Goal: Transaction & Acquisition: Purchase product/service

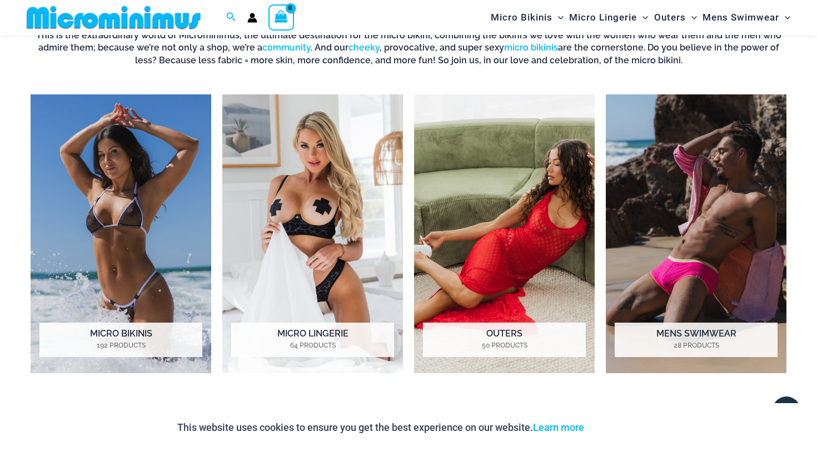
scroll to position [809, 0]
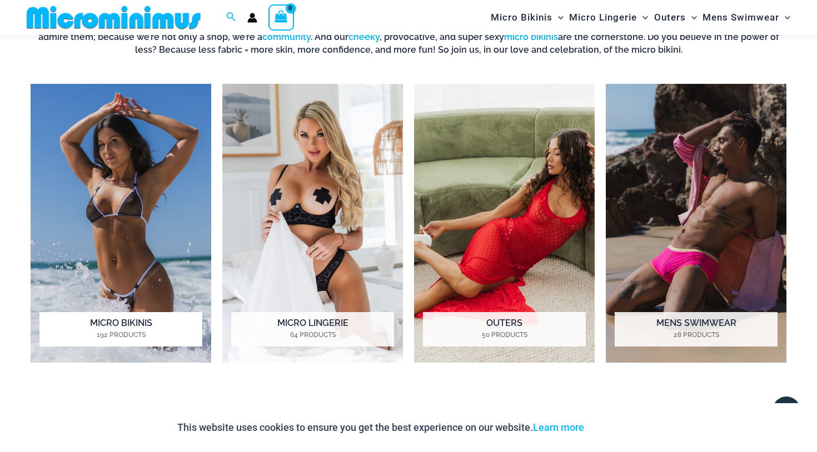
click at [144, 220] on img "Visit product category Micro Bikinis" at bounding box center [121, 223] width 181 height 279
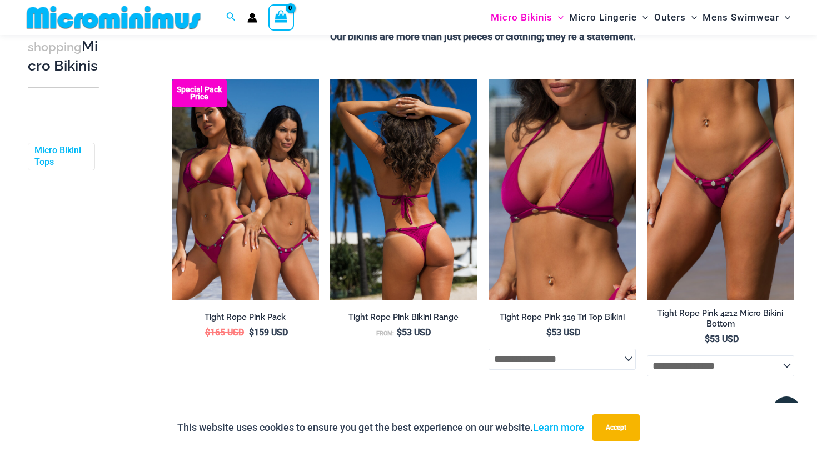
scroll to position [174, 0]
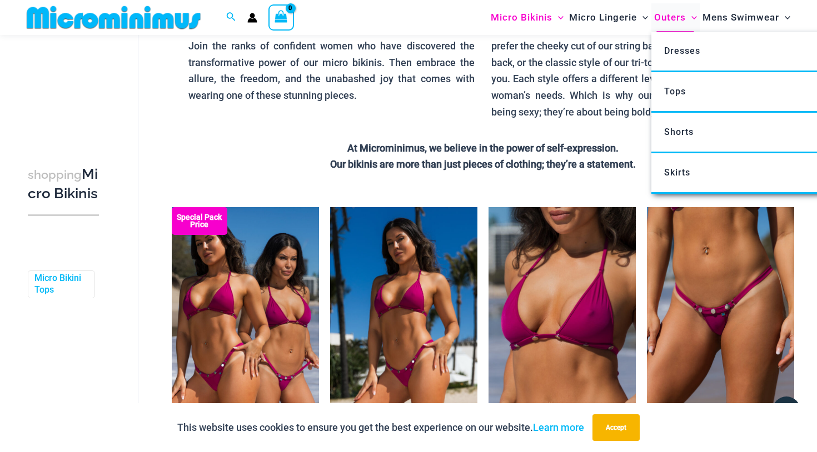
click at [670, 13] on span "Outers" at bounding box center [670, 17] width 32 height 28
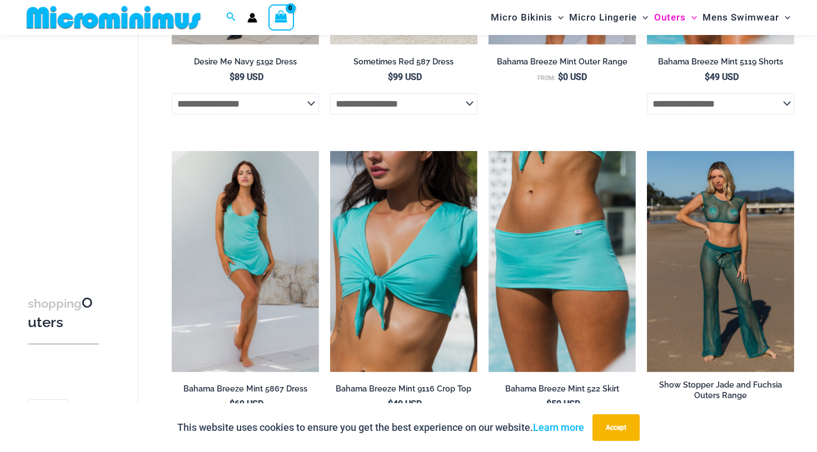
scroll to position [392, 0]
